Goal: Information Seeking & Learning: Find contact information

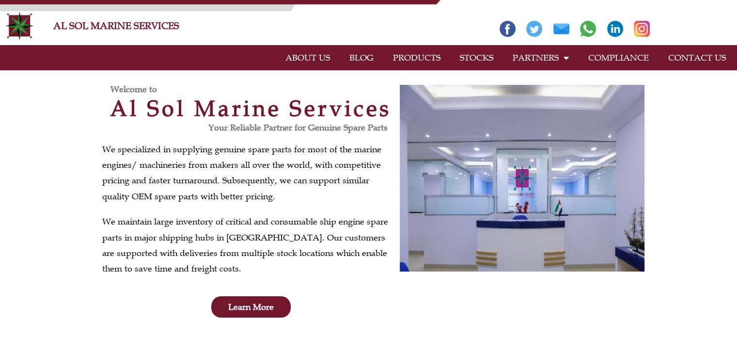
click at [696, 52] on link "CONTACT US" at bounding box center [697, 58] width 77 height 22
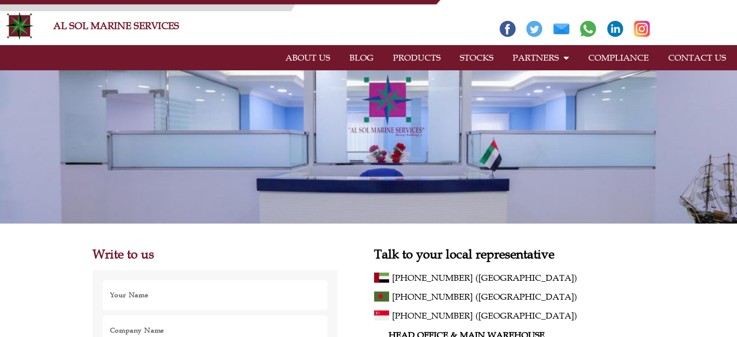
scroll to position [145, 0]
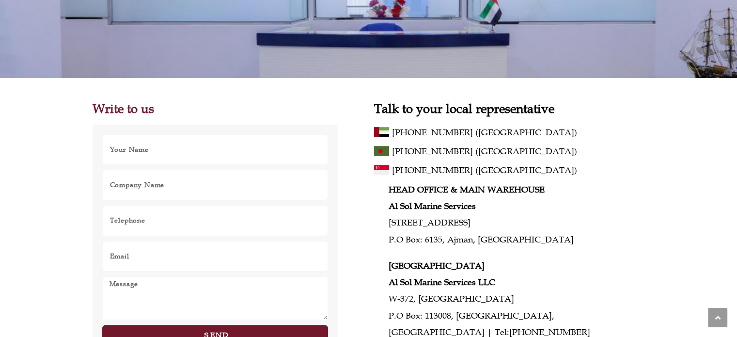
drag, startPoint x: 446, startPoint y: 130, endPoint x: 565, endPoint y: 143, distance: 119.4
click at [565, 143] on div "+971 6 742 3741 (UAE)" at bounding box center [518, 134] width 252 height 19
drag, startPoint x: 356, startPoint y: 130, endPoint x: 485, endPoint y: 135, distance: 129.5
click at [485, 135] on div "Write to us Name Company Name Telephone Email Message Send Direction to Head Of…" at bounding box center [369, 310] width 552 height 416
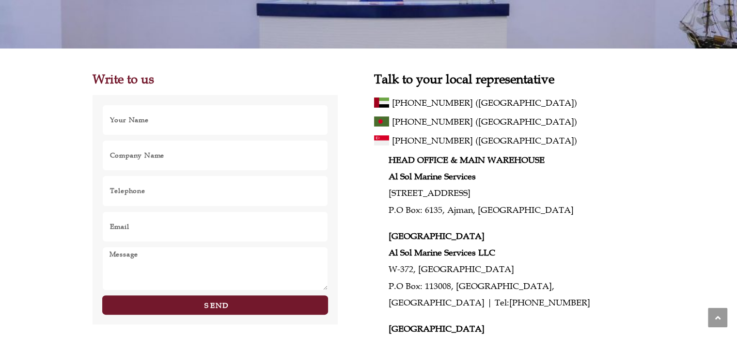
scroll to position [126, 0]
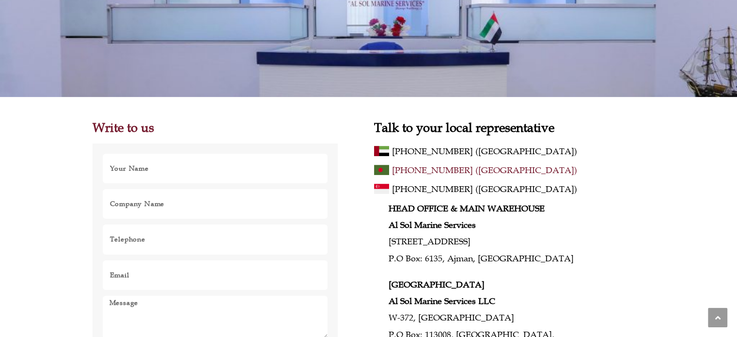
drag, startPoint x: 436, startPoint y: 151, endPoint x: 596, endPoint y: 165, distance: 161.0
click at [631, 166] on link "+880 17 3059 5381 (Bangladesh)" at bounding box center [518, 170] width 252 height 16
click at [446, 149] on span "+971 6 742 3741 (UAE)" at bounding box center [484, 151] width 185 height 16
click at [431, 149] on span "+971 6 742 3741 (UAE)" at bounding box center [484, 151] width 185 height 16
drag, startPoint x: 407, startPoint y: 151, endPoint x: 599, endPoint y: 146, distance: 192.0
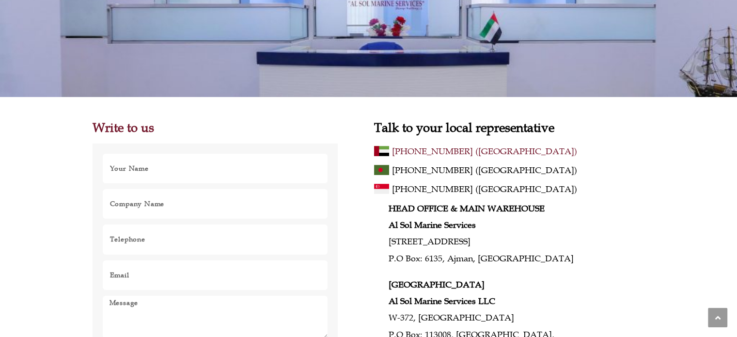
click at [599, 146] on link "+971 6 742 3741 (UAE)" at bounding box center [518, 151] width 252 height 16
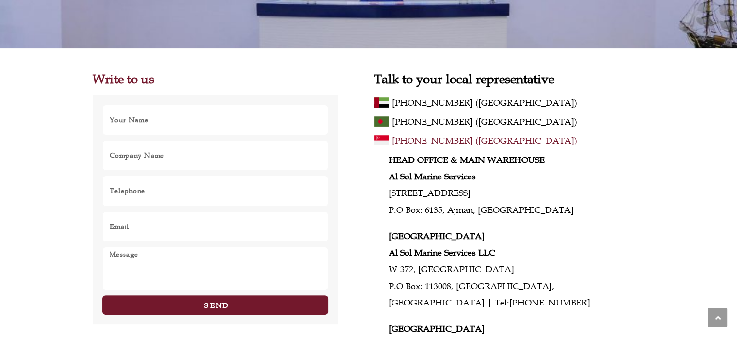
scroll to position [272, 0]
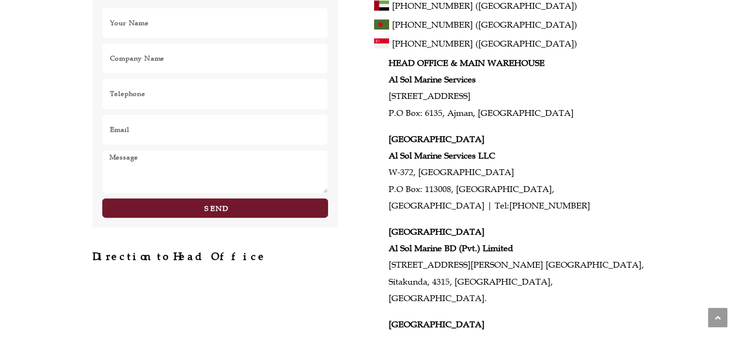
drag, startPoint x: 583, startPoint y: 200, endPoint x: 499, endPoint y: 204, distance: 83.9
click at [499, 204] on p "DUBAI Al Sol Marine Services LLC W-372, Dubai Maritime City P.O Box: 113008, Du…" at bounding box center [517, 172] width 256 height 83
copy link "+971 4 514 4674"
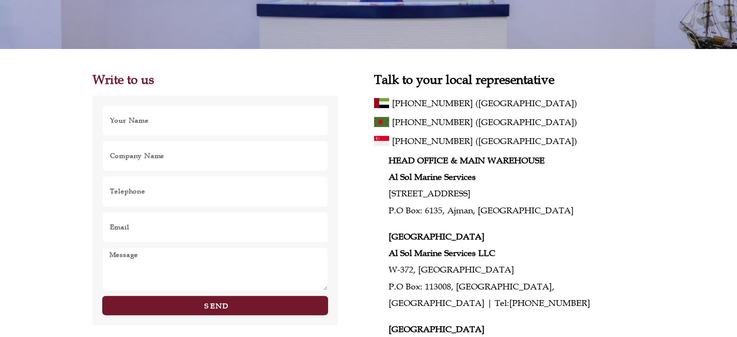
scroll to position [0, 0]
